Goal: Information Seeking & Learning: Learn about a topic

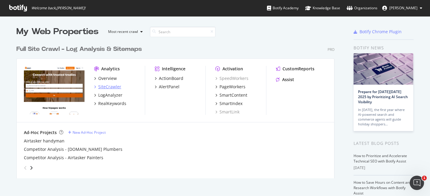
click at [103, 84] on div "SiteCrawler" at bounding box center [109, 87] width 23 height 6
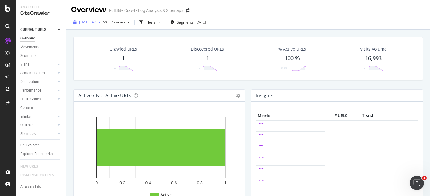
click at [96, 23] on span "[DATE] #2" at bounding box center [87, 21] width 17 height 5
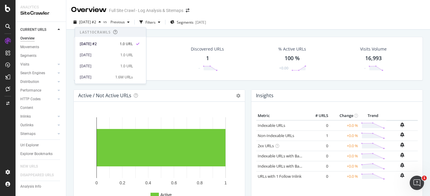
click at [192, 60] on div "Discovered URLs 1 -" at bounding box center [207, 58] width 45 height 31
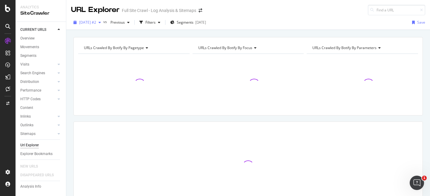
click at [96, 23] on span "[DATE] #2" at bounding box center [87, 22] width 17 height 5
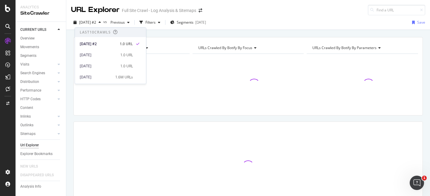
click at [115, 50] on div "[DATE] 1.0 URL" at bounding box center [110, 53] width 71 height 11
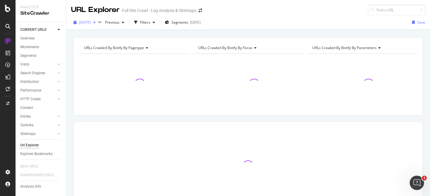
click at [98, 19] on div "[DATE]" at bounding box center [84, 22] width 27 height 9
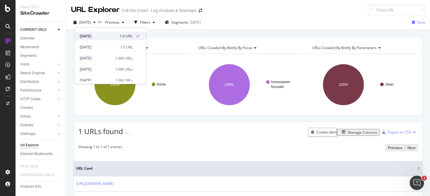
scroll to position [20, 0]
click at [115, 57] on div "1.6M URLs" at bounding box center [124, 56] width 18 height 5
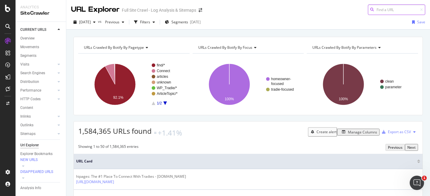
scroll to position [3, 0]
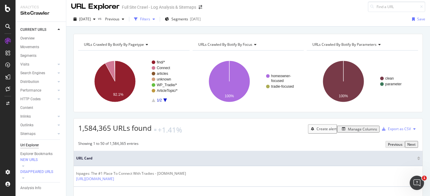
click at [155, 18] on icon "button" at bounding box center [154, 19] width 2 height 4
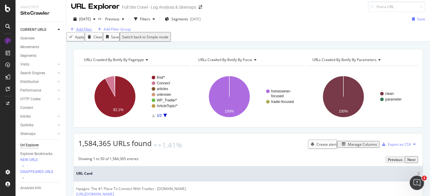
click at [92, 32] on div "Add Filter" at bounding box center [84, 29] width 16 height 5
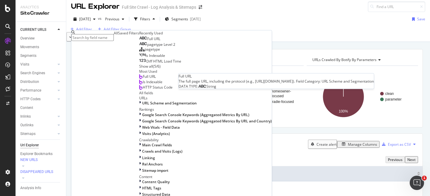
click at [139, 41] on div "Full URL" at bounding box center [149, 38] width 21 height 5
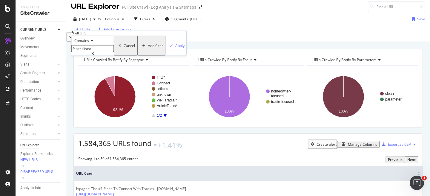
click at [114, 52] on input "/checklists/" at bounding box center [92, 48] width 42 height 7
click at [93, 42] on icon at bounding box center [91, 41] width 4 height 4
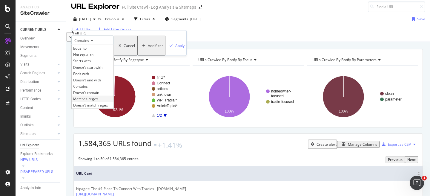
click at [98, 101] on span "Matches regex" at bounding box center [85, 98] width 25 height 5
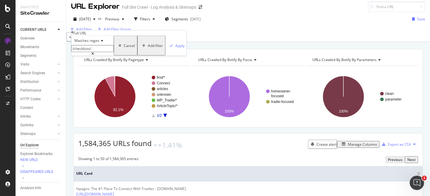
drag, startPoint x: 109, startPoint y: 61, endPoint x: 110, endPoint y: 66, distance: 5.5
click at [110, 56] on div "Matches regex /checklists/ Cancel Add filter Apply" at bounding box center [128, 46] width 115 height 20
click at [175, 48] on div "Apply" at bounding box center [179, 45] width 9 height 5
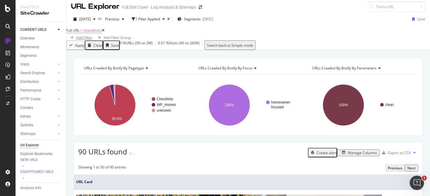
click at [92, 35] on div "Add Filter" at bounding box center [84, 37] width 16 height 5
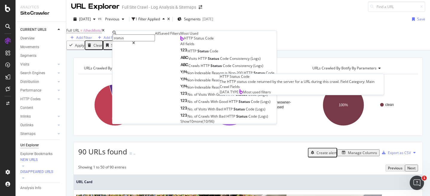
type input "status"
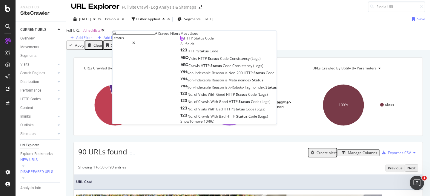
click at [180, 41] on div "HTTP Status Code" at bounding box center [196, 38] width 33 height 5
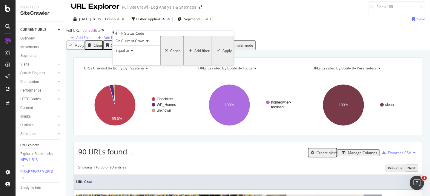
click at [129, 53] on span "Equal to" at bounding box center [122, 50] width 13 height 5
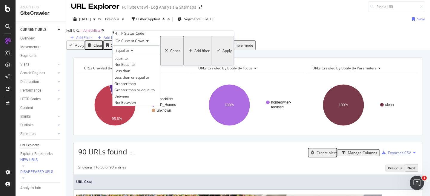
click at [160, 55] on div "Equal to" at bounding box center [137, 50] width 48 height 10
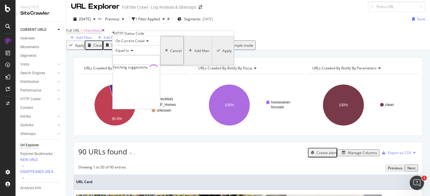
click at [160, 65] on input "number" at bounding box center [137, 60] width 48 height 10
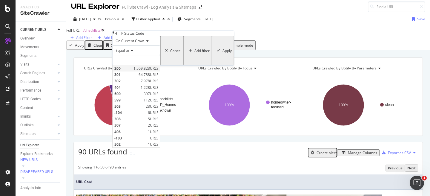
click at [132, 71] on span "200" at bounding box center [123, 68] width 18 height 5
type input "200"
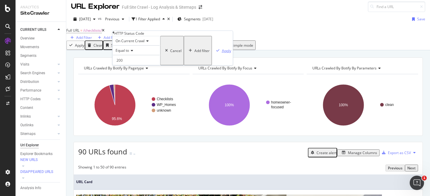
click at [222, 53] on div "Apply" at bounding box center [226, 50] width 9 height 5
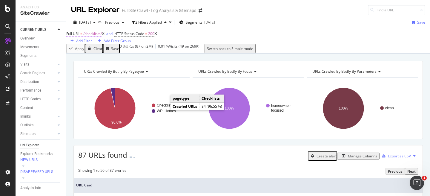
click at [98, 36] on span "/checklists/" at bounding box center [92, 33] width 19 height 5
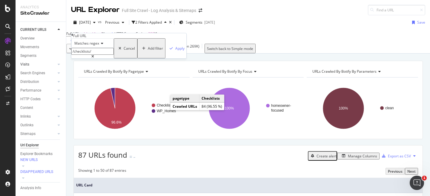
drag, startPoint x: 106, startPoint y: 64, endPoint x: 49, endPoint y: 64, distance: 56.8
click at [49, 64] on body "Analytics SiteCrawler CURRENT URLS Overview Movements Segments Visits Analysis …" at bounding box center [215, 98] width 430 height 196
type input "cost"
click at [175, 51] on div "Apply" at bounding box center [179, 48] width 9 height 5
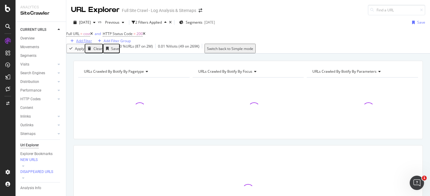
click at [92, 39] on div "Add Filter" at bounding box center [84, 40] width 16 height 5
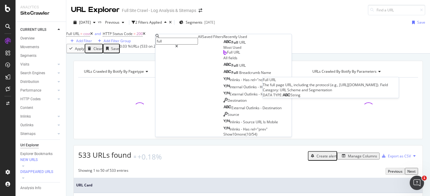
type input "full"
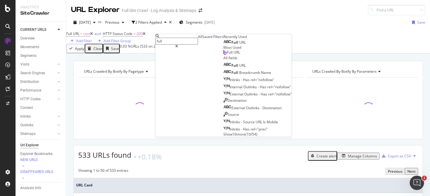
click at [223, 45] on div "Full URL" at bounding box center [234, 42] width 22 height 5
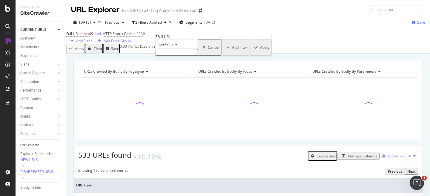
click at [177, 46] on icon at bounding box center [175, 44] width 4 height 4
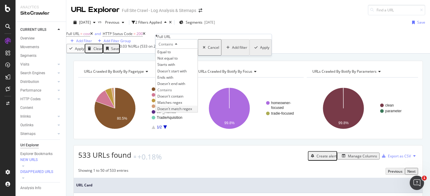
click at [189, 111] on span "Doesn't match regex" at bounding box center [174, 108] width 35 height 5
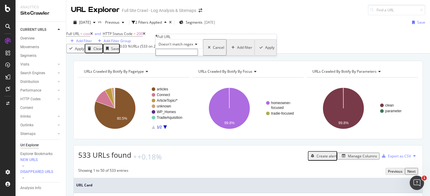
click at [181, 56] on input "text" at bounding box center [177, 52] width 42 height 7
click at [173, 56] on input "/tradie|/registration" at bounding box center [177, 52] width 42 height 7
type input "/tradie/|/registration"
click at [265, 52] on div "Apply" at bounding box center [269, 49] width 9 height 5
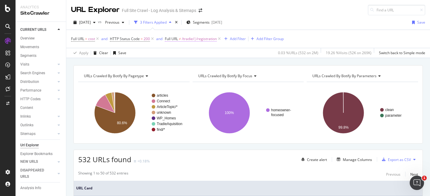
click at [198, 37] on span "/tradie/|/registration" at bounding box center [199, 39] width 35 height 8
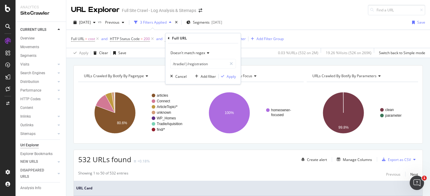
click at [295, 25] on div "2025 Sep. 9th vs Previous 3 Filters Applied Segments 2025-08-04 Save" at bounding box center [248, 24] width 364 height 12
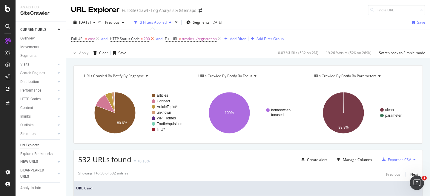
click at [153, 37] on icon at bounding box center [152, 39] width 5 height 6
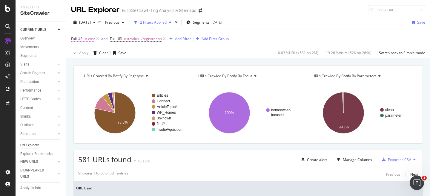
click at [87, 41] on span "=" at bounding box center [86, 38] width 2 height 5
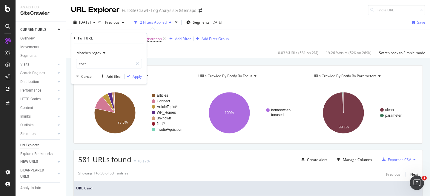
click at [90, 55] on span "Matches regex" at bounding box center [88, 52] width 25 height 5
click at [87, 43] on div "Full URL" at bounding box center [109, 38] width 71 height 10
click at [73, 38] on div "Full URL Matches regex cost Cancel Add filter Apply" at bounding box center [108, 58] width 75 height 51
click at [74, 39] on icon at bounding box center [75, 38] width 2 height 4
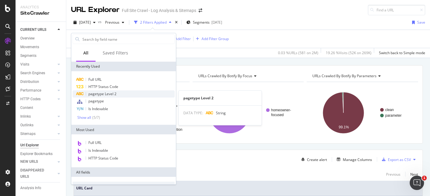
click at [109, 95] on span "pagetype Level 2" at bounding box center [102, 93] width 28 height 5
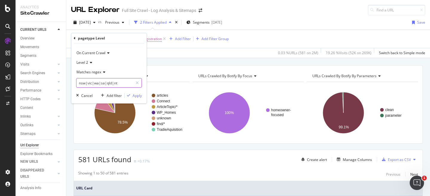
click at [107, 80] on input "nsw|vic|wa|sa|qld|nt" at bounding box center [104, 83] width 56 height 10
click at [99, 71] on span "Matches regex" at bounding box center [88, 71] width 25 height 5
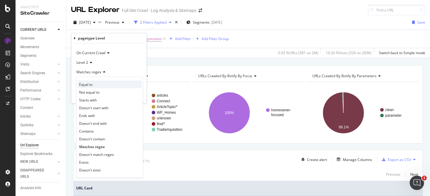
click at [108, 87] on div "Equal to" at bounding box center [110, 84] width 64 height 8
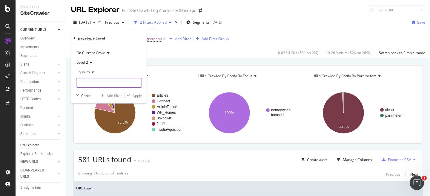
click at [102, 83] on input "text" at bounding box center [108, 83] width 65 height 10
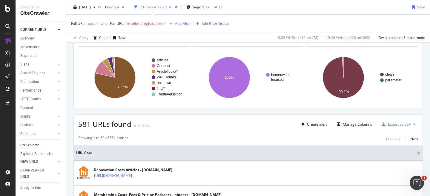
scroll to position [5, 0]
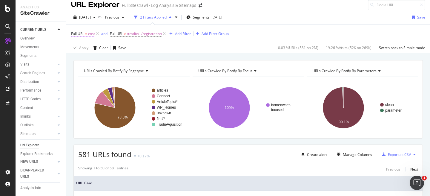
click at [81, 36] on span "Full URL" at bounding box center [77, 33] width 13 height 5
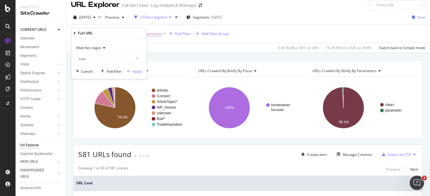
click at [88, 46] on span "Matches regex" at bounding box center [88, 47] width 25 height 5
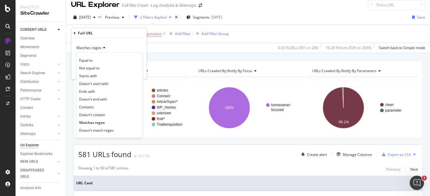
click at [88, 46] on span "Matches regex" at bounding box center [88, 47] width 25 height 5
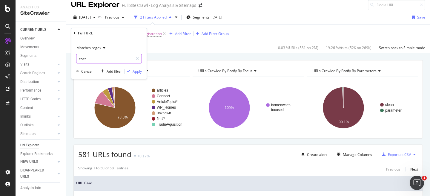
click at [88, 58] on input "cost" at bounding box center [104, 59] width 56 height 10
click at [75, 35] on icon at bounding box center [75, 33] width 2 height 4
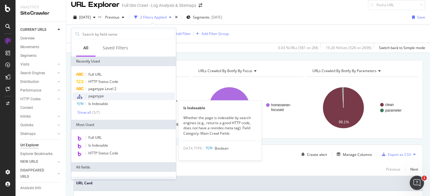
click at [97, 93] on span "pagetype" at bounding box center [96, 95] width 16 height 5
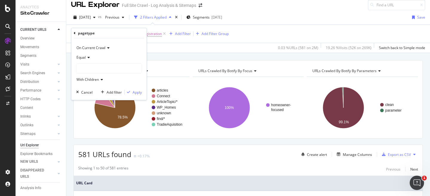
click at [95, 66] on div at bounding box center [108, 69] width 65 height 10
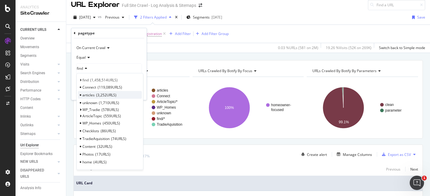
click at [108, 97] on span "3,252 URLS" at bounding box center [106, 94] width 20 height 5
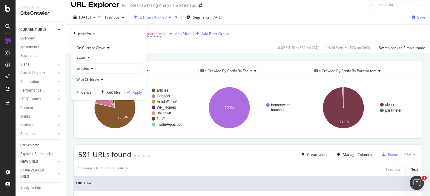
click at [132, 89] on div "On Current Crawl Equal articles With Children Cancel Add filter Apply" at bounding box center [108, 69] width 75 height 62
click at [134, 90] on div "Apply" at bounding box center [137, 92] width 9 height 5
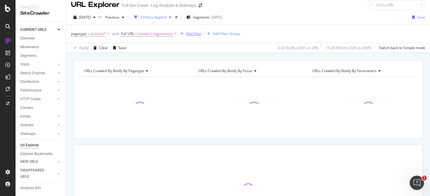
click at [190, 32] on div "Add Filter" at bounding box center [194, 33] width 16 height 5
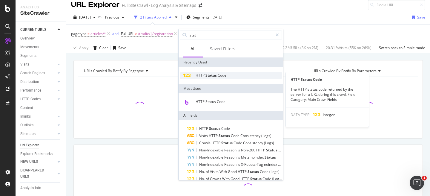
type input "stat"
click at [211, 73] on span "Status" at bounding box center [212, 75] width 12 height 5
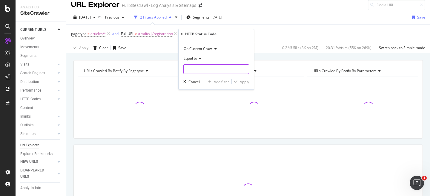
click at [203, 69] on input "number" at bounding box center [216, 69] width 66 height 10
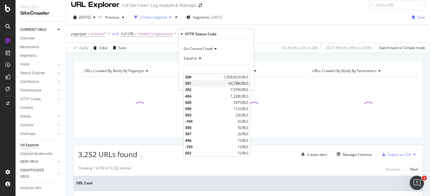
click at [203, 80] on div "301 64,788 URLS" at bounding box center [217, 83] width 66 height 6
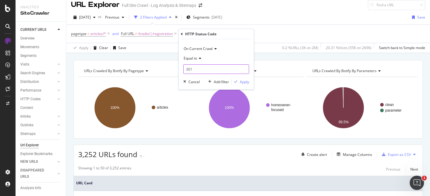
click at [208, 73] on input "301" at bounding box center [216, 69] width 66 height 10
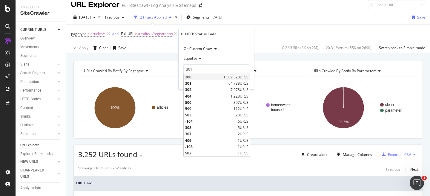
click at [212, 79] on span "200" at bounding box center [203, 76] width 37 height 5
type input "200"
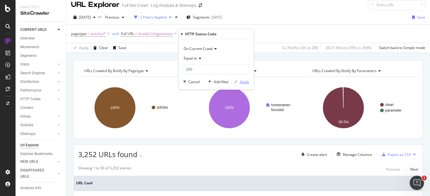
click at [241, 83] on div "Apply" at bounding box center [244, 81] width 9 height 5
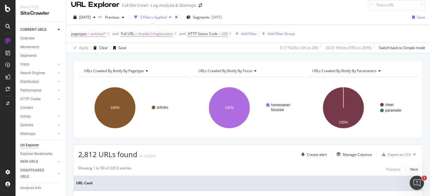
click at [97, 36] on span "articles/*" at bounding box center [99, 34] width 16 height 8
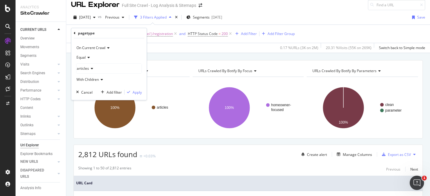
click at [93, 68] on icon at bounding box center [91, 69] width 4 height 4
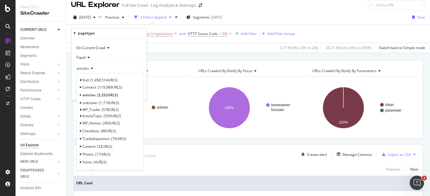
click at [74, 35] on div "pagetype" at bounding box center [109, 33] width 71 height 10
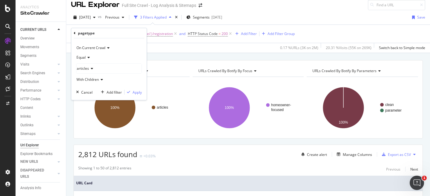
click at [74, 33] on icon at bounding box center [75, 33] width 2 height 4
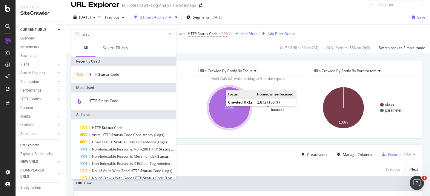
click at [226, 116] on ellipse "A chart." at bounding box center [229, 107] width 41 height 41
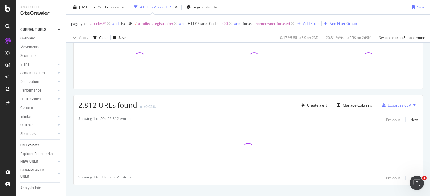
scroll to position [64, 0]
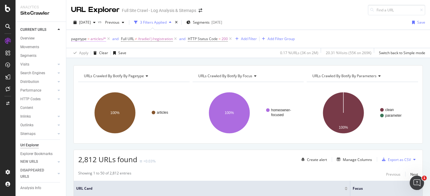
click at [91, 39] on span "articles/*" at bounding box center [99, 39] width 16 height 8
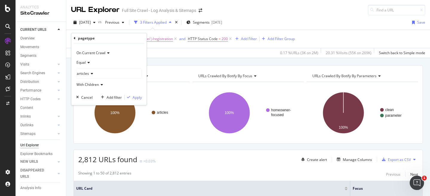
click at [74, 38] on icon at bounding box center [75, 38] width 2 height 4
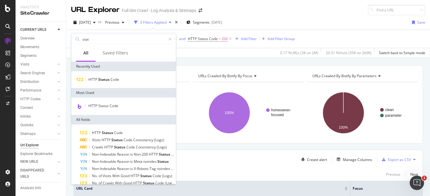
type input "u"
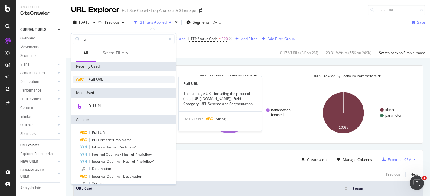
type input "full"
click at [105, 80] on div "Full URL" at bounding box center [124, 79] width 102 height 7
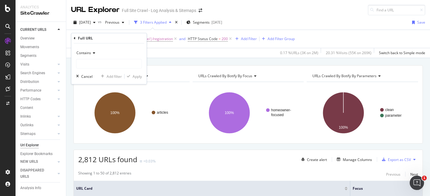
click at [87, 56] on div "Contains" at bounding box center [109, 53] width 66 height 10
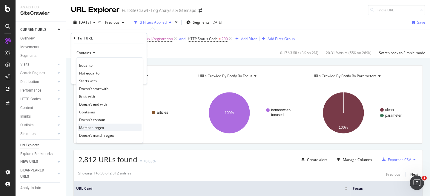
click at [90, 127] on span "Matches regex" at bounding box center [91, 127] width 25 height 5
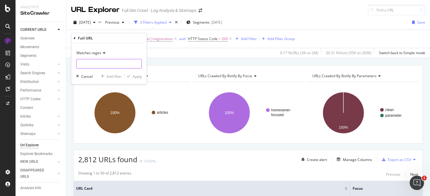
click at [94, 65] on input "text" at bounding box center [108, 64] width 65 height 10
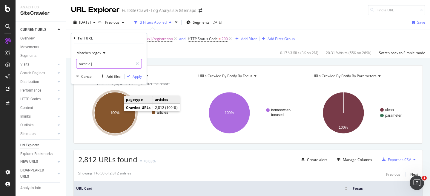
click at [113, 62] on input "/article|" at bounding box center [104, 64] width 56 height 10
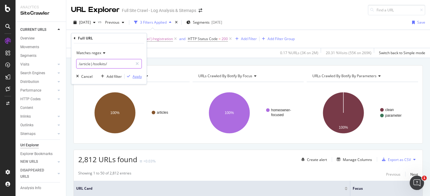
type input "/article|/toolkits/"
click at [133, 76] on div "Apply" at bounding box center [137, 76] width 9 height 5
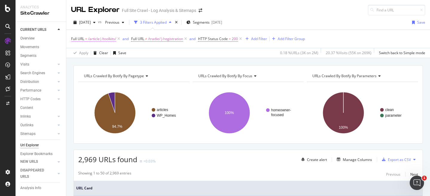
click at [105, 39] on span "/article|/toolkits/" at bounding box center [102, 39] width 28 height 8
click at [207, 59] on div "URLs Crawled By Botify By pagetype Chart (by Value) Table Expand Export as CSV …" at bounding box center [248, 65] width 364 height 14
click at [265, 38] on div "Add Filter" at bounding box center [259, 38] width 16 height 5
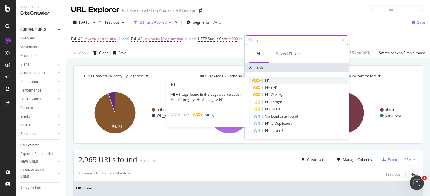
type input "h1"
click at [272, 78] on div "H1" at bounding box center [300, 80] width 95 height 7
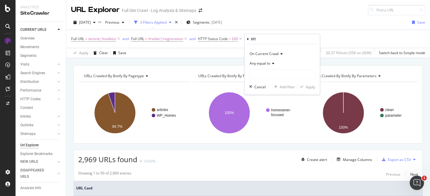
click at [263, 62] on span "Any equal to" at bounding box center [260, 63] width 21 height 5
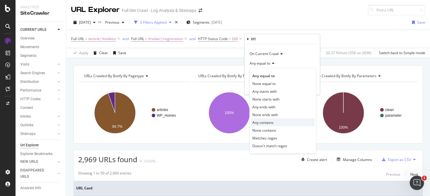
click at [270, 124] on span "Any contains" at bounding box center [262, 122] width 21 height 5
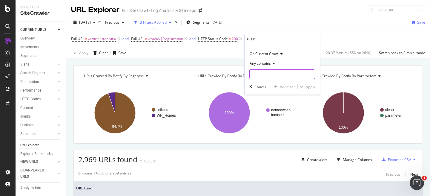
click at [262, 72] on input "text" at bounding box center [282, 74] width 65 height 10
type input "cost"
click at [309, 87] on div "Apply" at bounding box center [310, 86] width 9 height 5
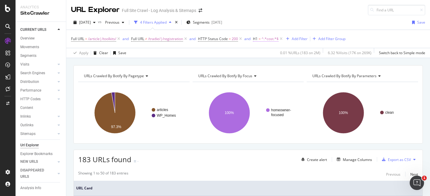
click at [266, 40] on span "^.*cost.*$" at bounding box center [270, 39] width 17 height 8
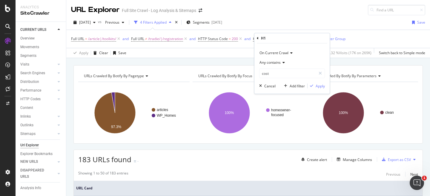
click at [256, 39] on div "H1 On Current Crawl Any contains cost Cancel Add filter Apply" at bounding box center [292, 63] width 75 height 60
click at [266, 88] on div "Cancel" at bounding box center [269, 85] width 11 height 5
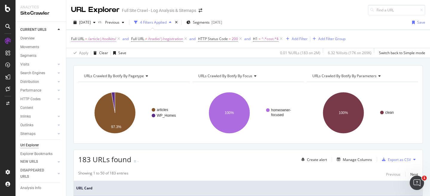
click at [93, 40] on span "/article|/toolkits/" at bounding box center [102, 39] width 28 height 8
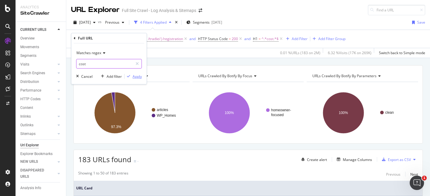
type input "cost"
click at [134, 76] on div "Apply" at bounding box center [137, 76] width 9 height 5
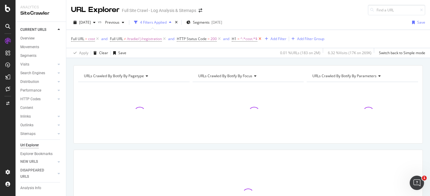
click at [260, 38] on icon at bounding box center [260, 39] width 5 height 6
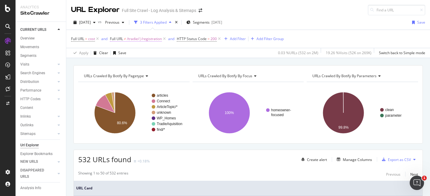
click at [148, 39] on span "/tradie/|/registration" at bounding box center [144, 39] width 35 height 8
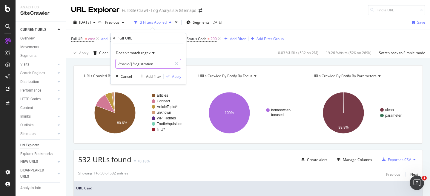
click at [162, 63] on input "/tradie/|/registration" at bounding box center [144, 64] width 56 height 10
click at [164, 64] on input "/tradie/|/registration" at bounding box center [144, 64] width 56 height 10
type input "/tradie/|/registration|/calculator"
click at [175, 77] on div "Apply" at bounding box center [176, 76] width 9 height 5
